Goal: Transaction & Acquisition: Purchase product/service

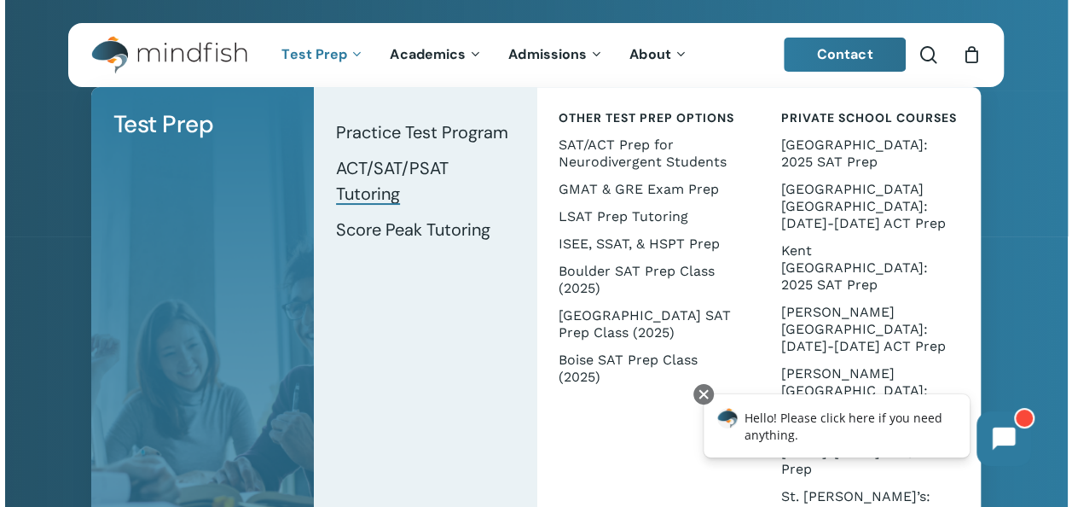
click at [365, 193] on span "ACT/SAT/PSAT Tutoring" at bounding box center [392, 181] width 113 height 48
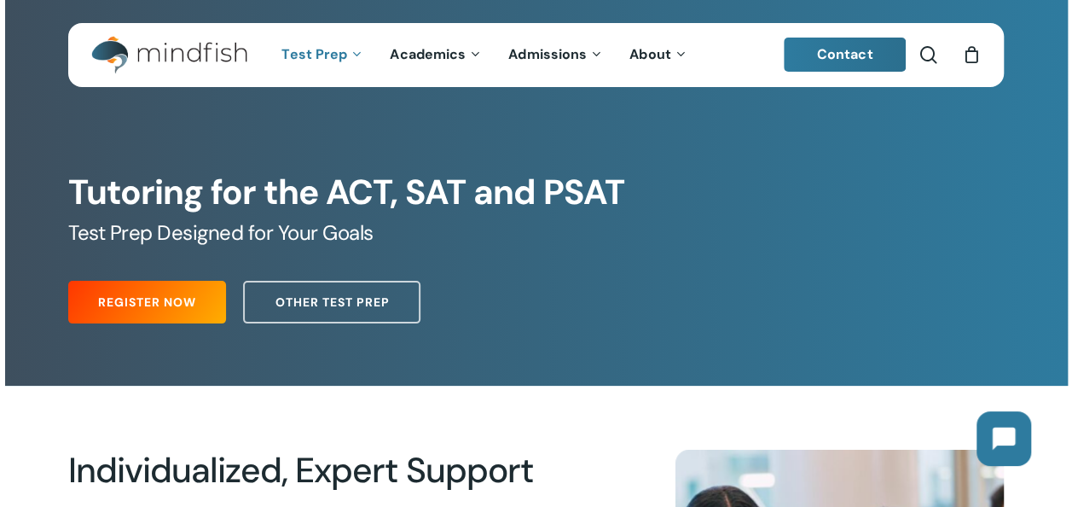
click at [473, 290] on div "Register Now Other Test Prep" at bounding box center [535, 298] width 935 height 68
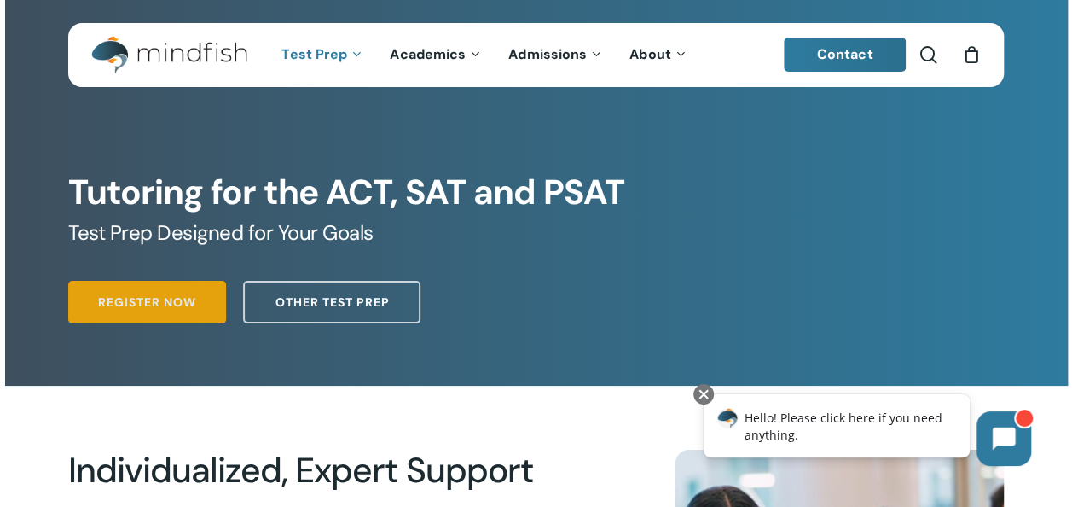
click at [137, 299] on span "Register Now" at bounding box center [147, 301] width 98 height 17
click at [166, 291] on link "Register Now" at bounding box center [147, 302] width 158 height 43
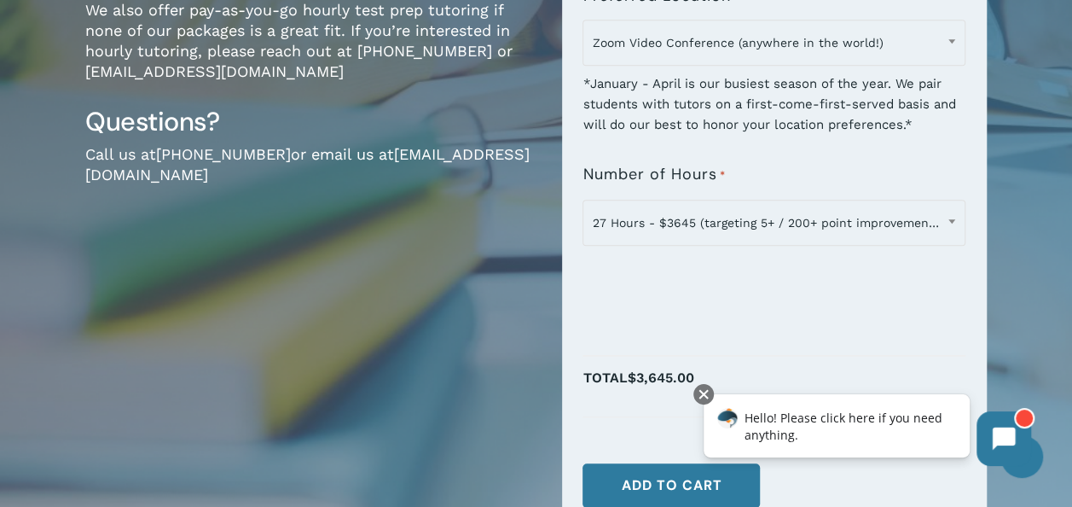
scroll to position [492, 0]
